Goal: Information Seeking & Learning: Check status

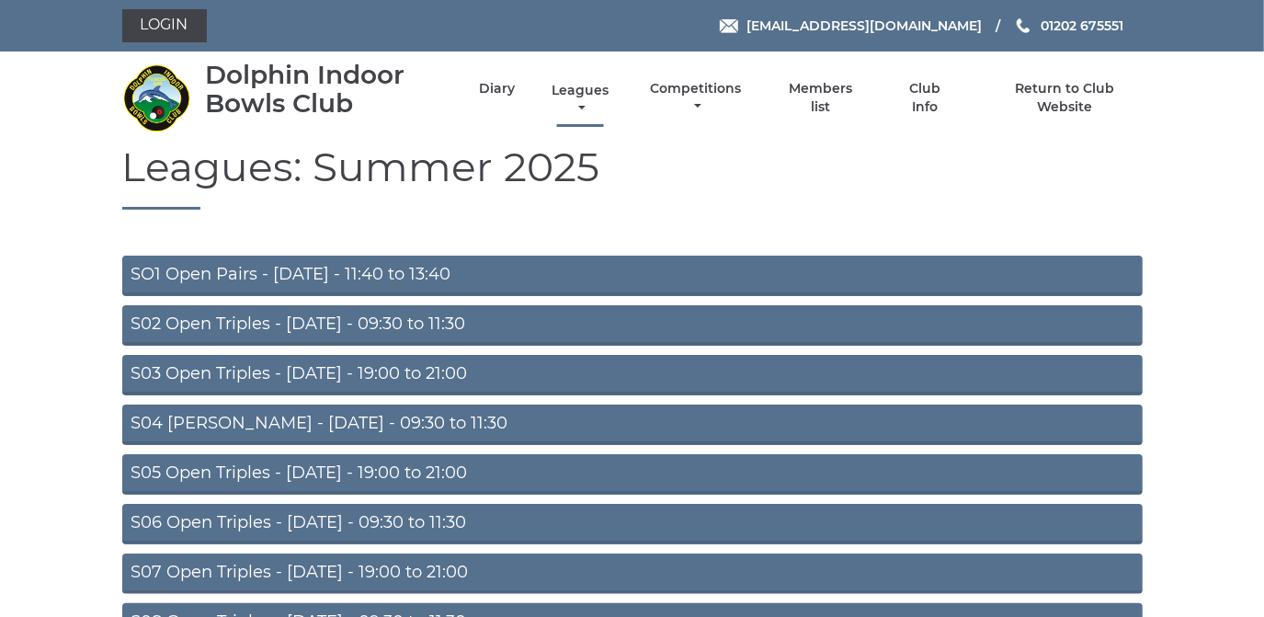
click at [582, 94] on link "Leagues" at bounding box center [580, 100] width 66 height 36
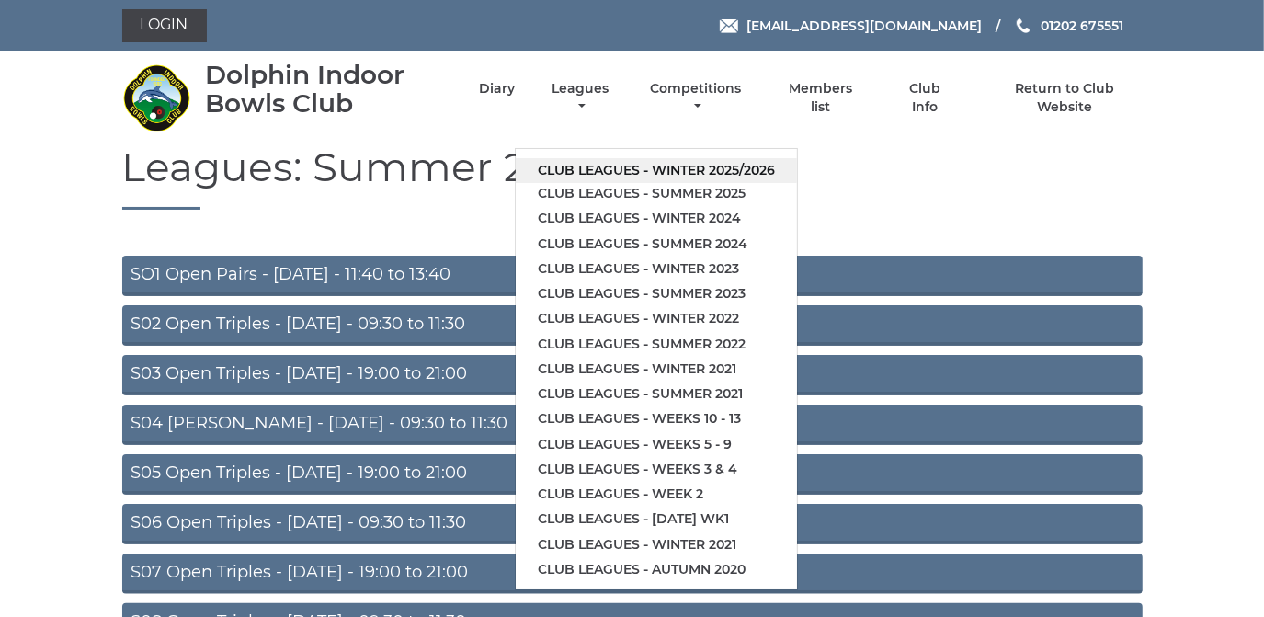
click at [621, 167] on link "Club leagues - Winter 2025/2026" at bounding box center [656, 170] width 281 height 25
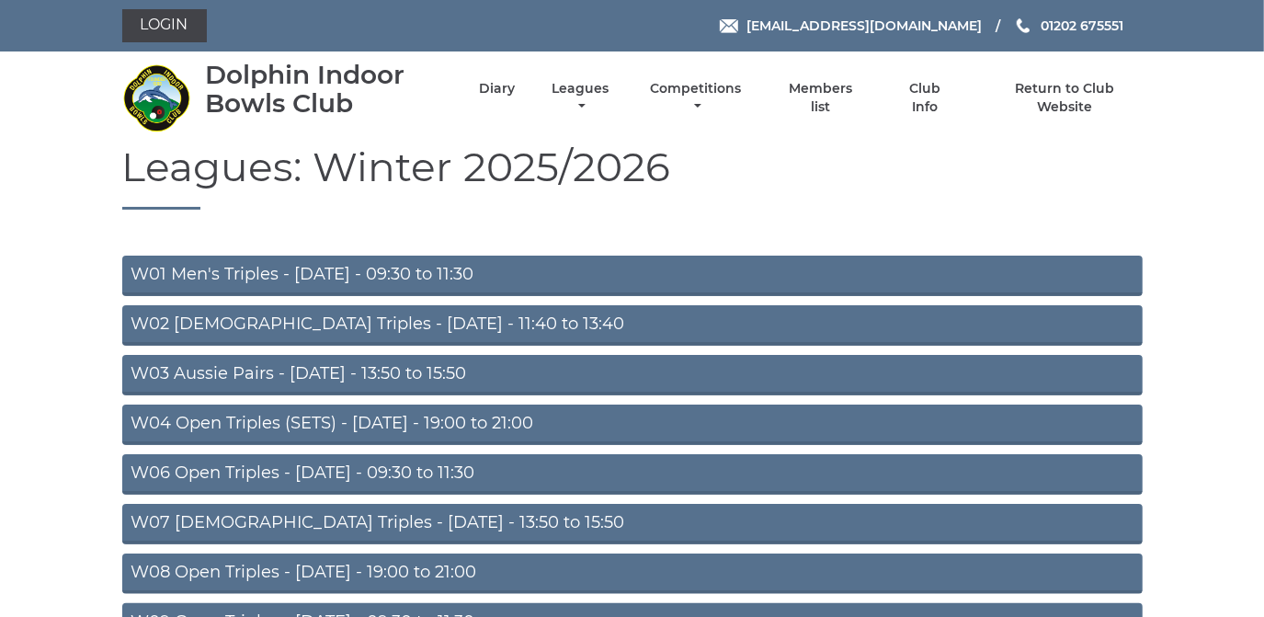
drag, startPoint x: 639, startPoint y: 162, endPoint x: 664, endPoint y: 137, distance: 35.1
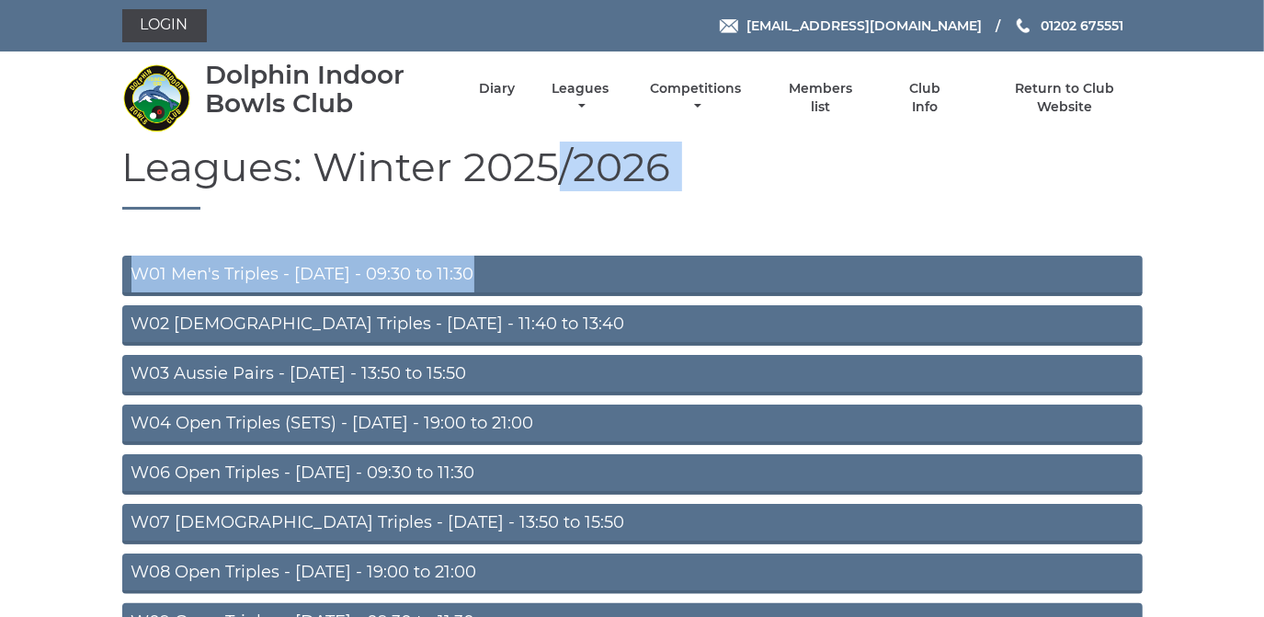
drag, startPoint x: 664, startPoint y: 137, endPoint x: 553, endPoint y: 211, distance: 133.4
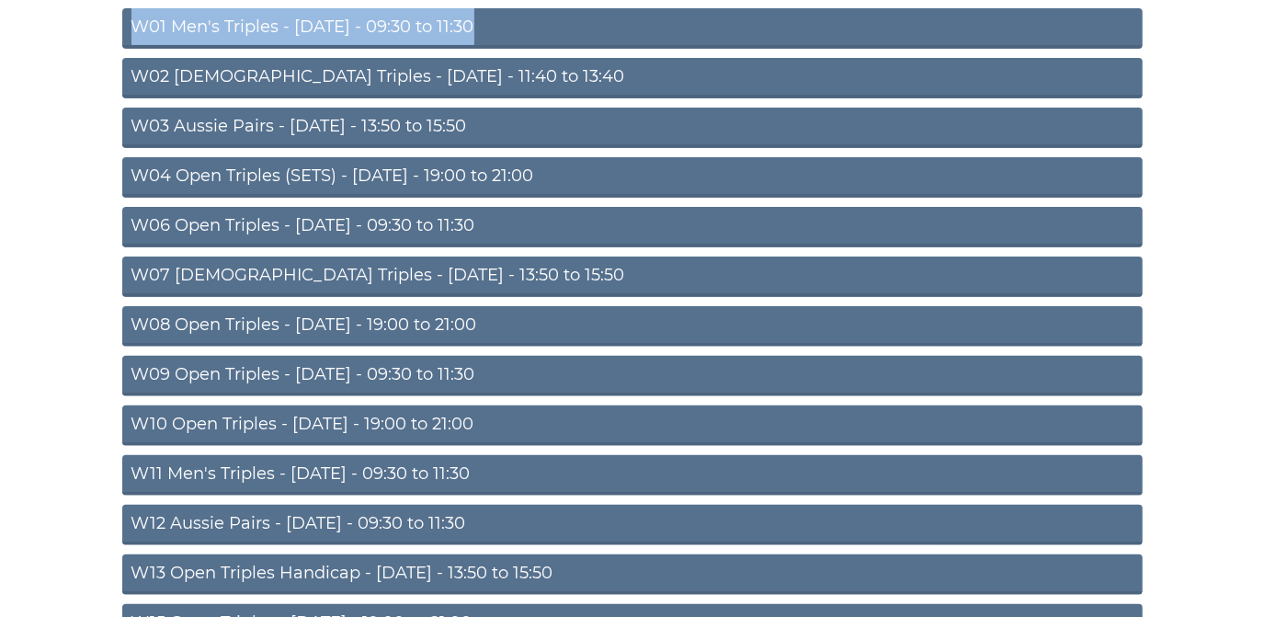
scroll to position [250, 0]
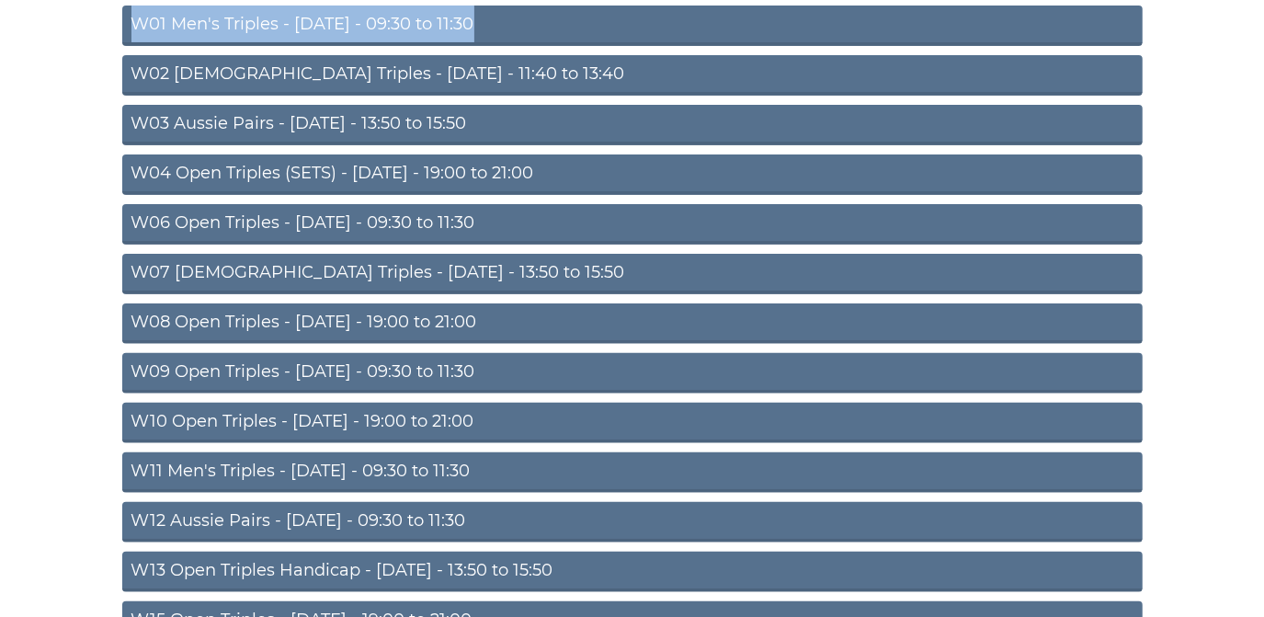
click at [423, 315] on link "W08 Open Triples - Tuesday - 19:00 to 21:00" at bounding box center [632, 323] width 1021 height 40
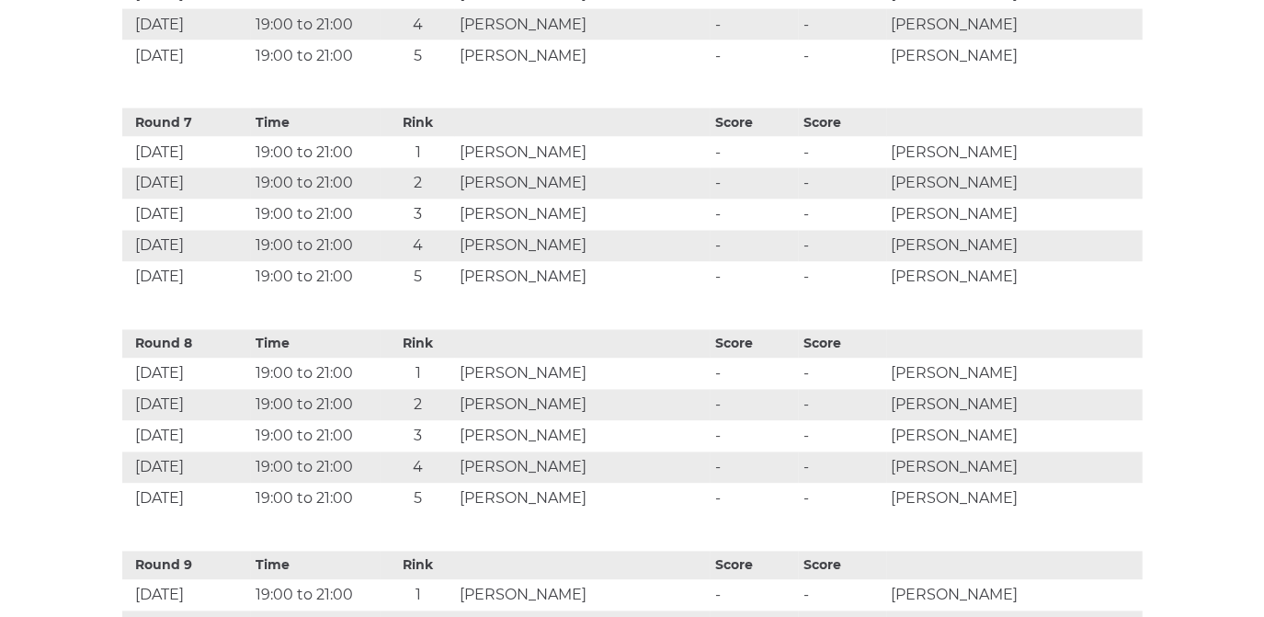
scroll to position [2173, 0]
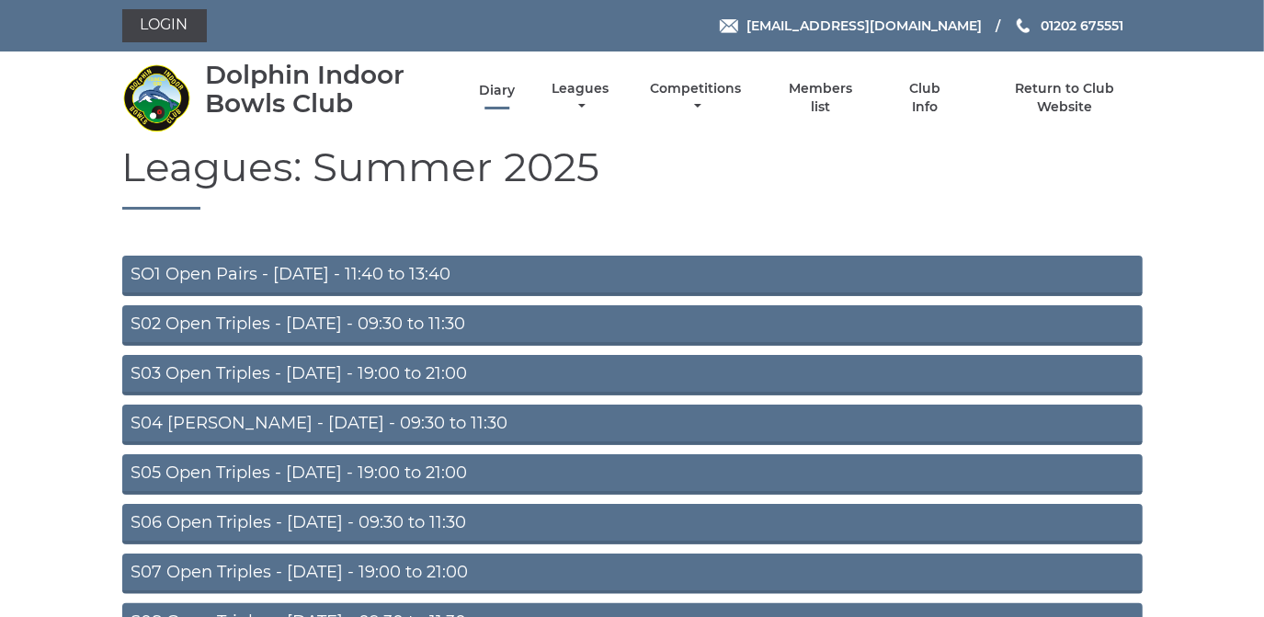
click at [490, 84] on link "Diary" at bounding box center [497, 90] width 36 height 17
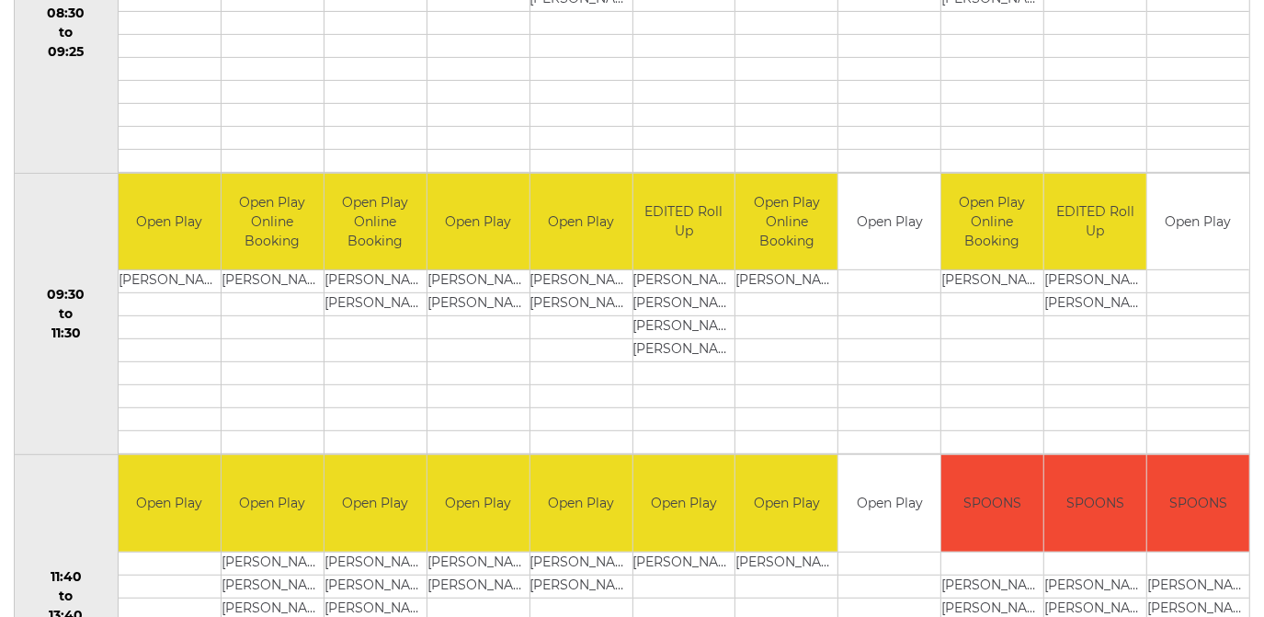
scroll to position [250, 0]
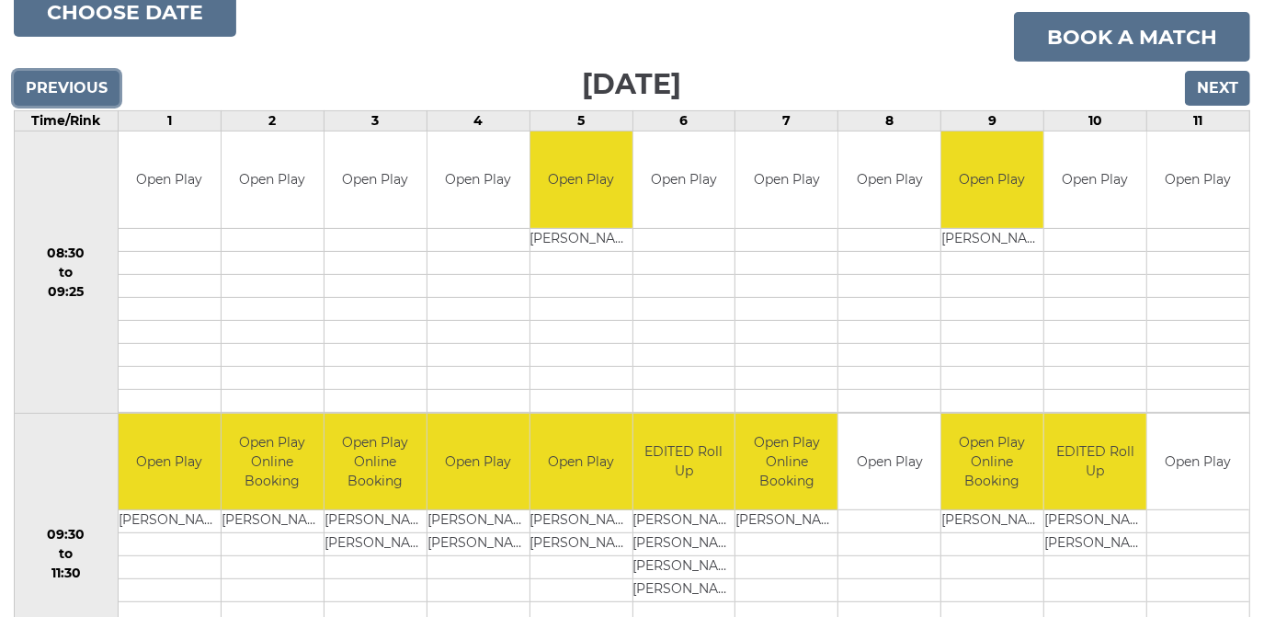
click at [68, 82] on input "Previous" at bounding box center [67, 88] width 106 height 35
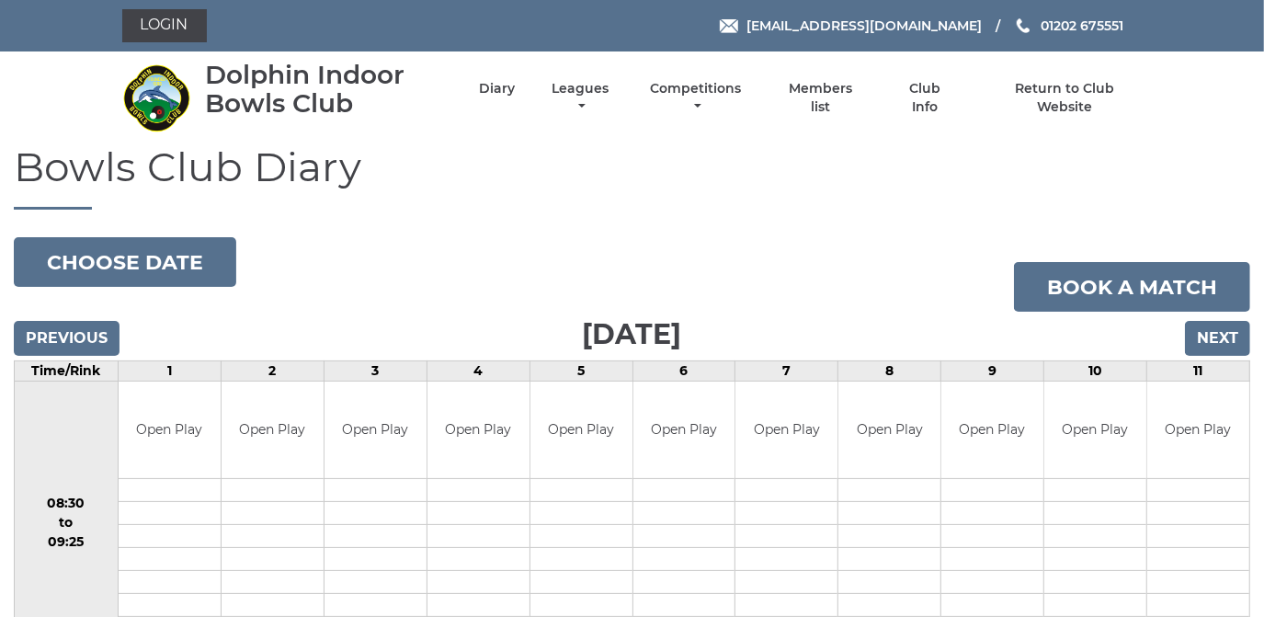
click at [68, 82] on nav "Dolphin Indoor Bowls Club Diary Leagues Club leagues - Winter 2025/2026 Club le…" at bounding box center [632, 97] width 1264 height 93
click at [78, 325] on input "Previous" at bounding box center [67, 338] width 106 height 35
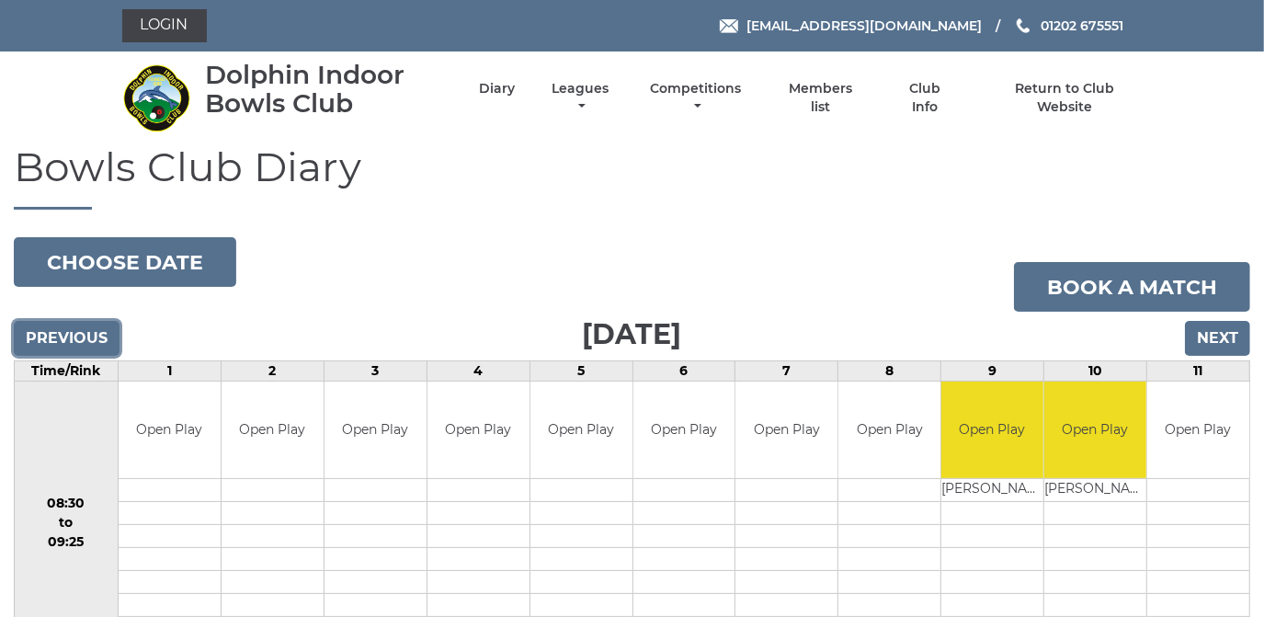
click at [47, 338] on input "Previous" at bounding box center [67, 338] width 106 height 35
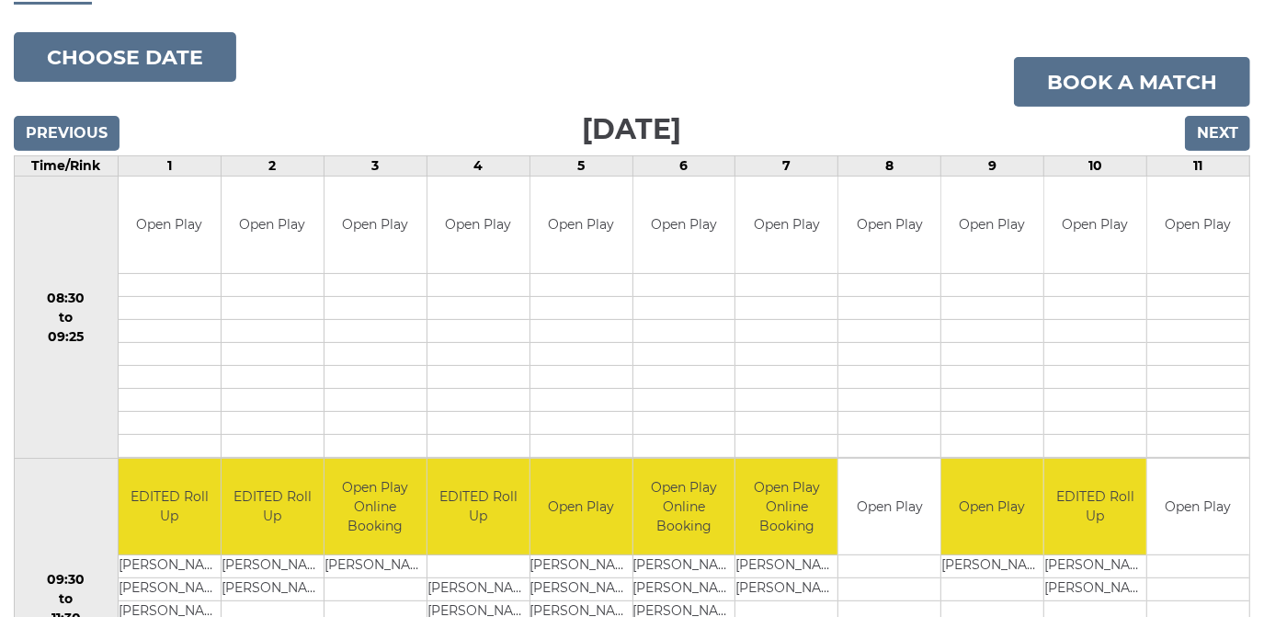
scroll to position [108, 0]
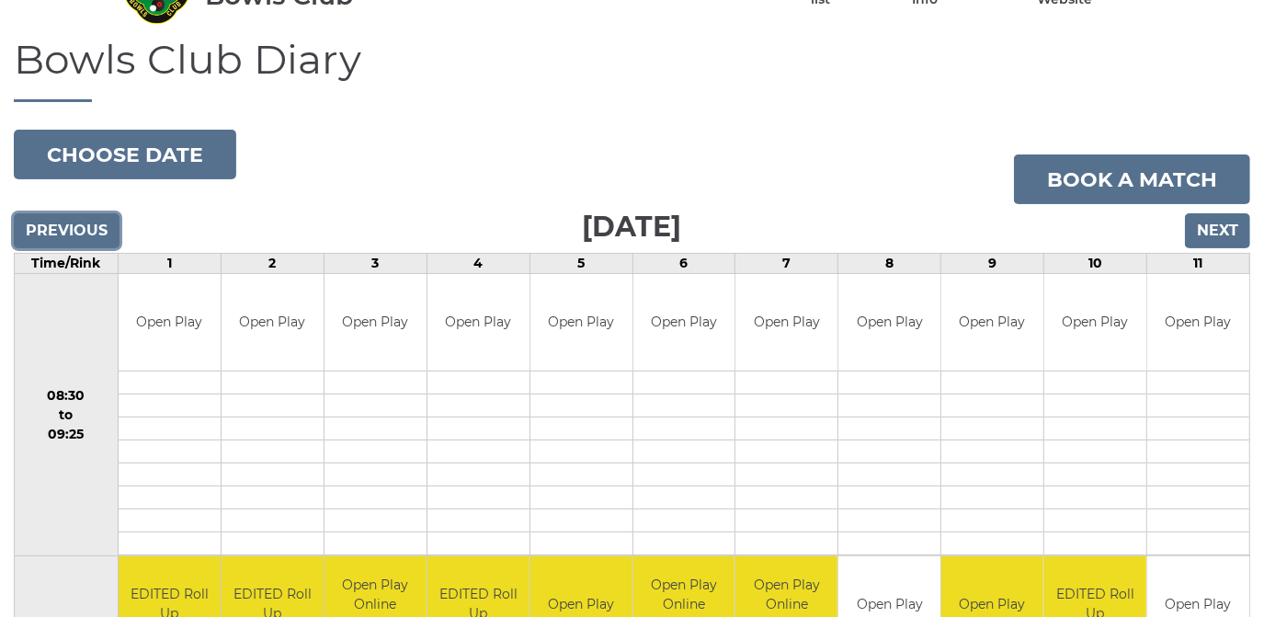
click at [65, 230] on input "Previous" at bounding box center [67, 230] width 106 height 35
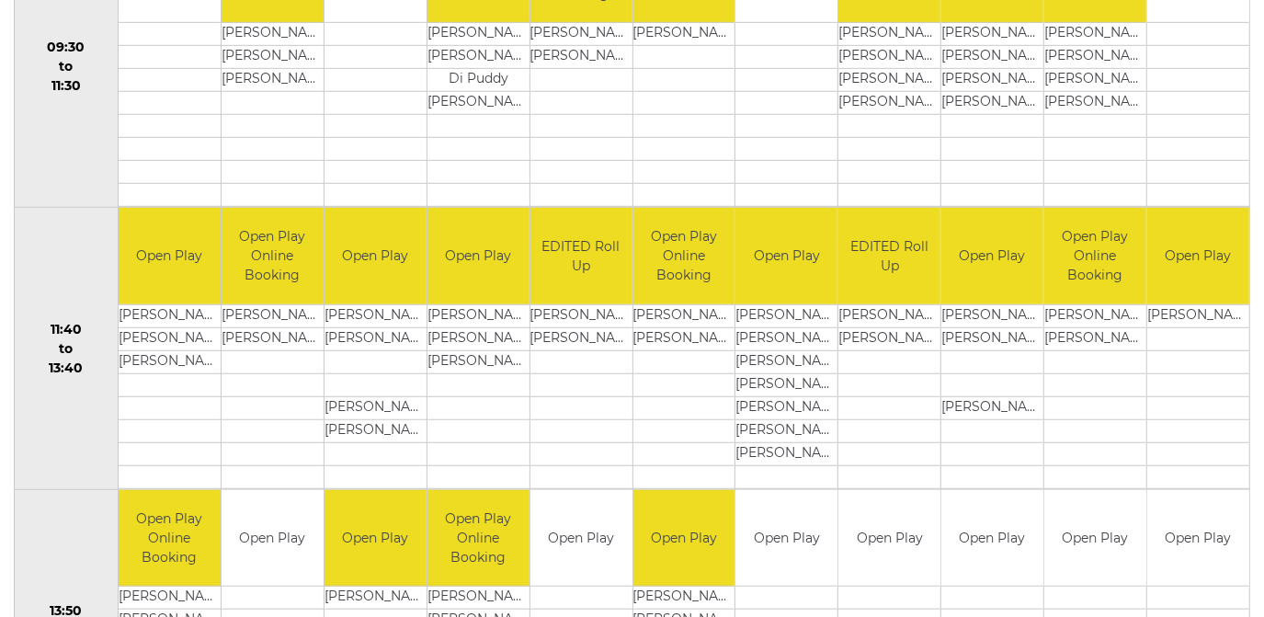
scroll to position [609, 0]
